Goal: Information Seeking & Learning: Learn about a topic

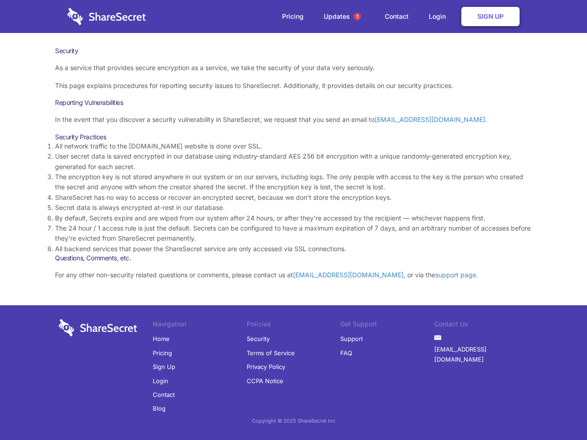
click at [293, 220] on li "By default, Secrets expire and are wiped from our system after 24 hours, or aft…" at bounding box center [293, 218] width 477 height 10
click at [357, 16] on span "1" at bounding box center [356, 16] width 7 height 7
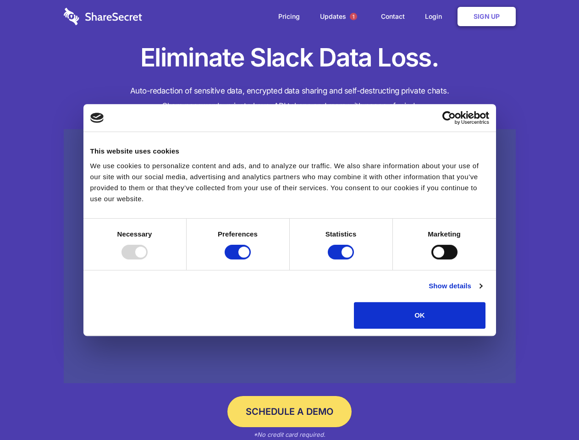
click at [148, 259] on div at bounding box center [134, 252] width 26 height 15
click at [251, 259] on input "Preferences" at bounding box center [238, 252] width 26 height 15
checkbox input "false"
